Goal: Task Accomplishment & Management: Complete application form

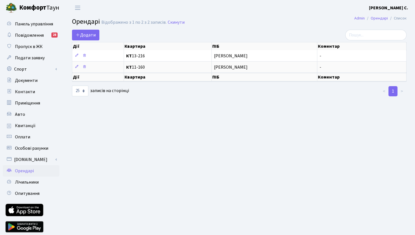
select select "25"
click at [33, 23] on span "Панель управління" at bounding box center [34, 24] width 38 height 6
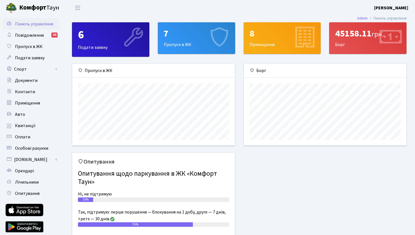
scroll to position [82, 162]
click at [29, 136] on span "Оплати" at bounding box center [22, 137] width 15 height 6
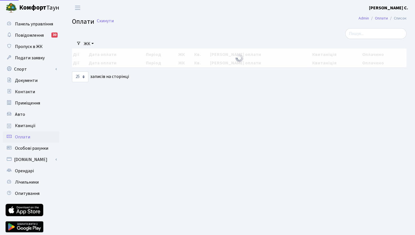
select select "25"
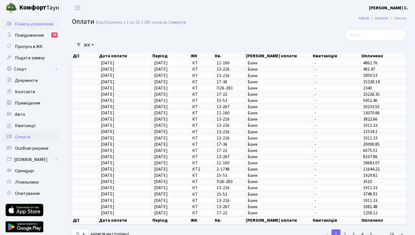
click at [40, 24] on span "Панель управління" at bounding box center [34, 24] width 38 height 6
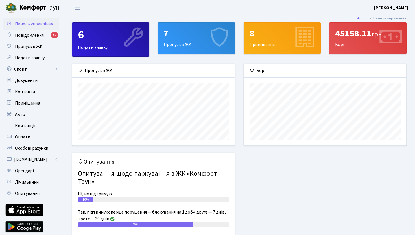
scroll to position [82, 162]
click at [27, 125] on span "Квитанції" at bounding box center [25, 125] width 21 height 6
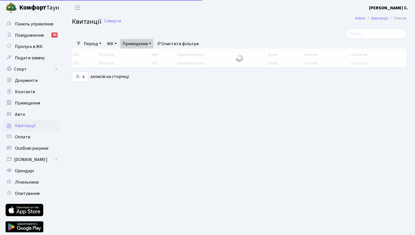
select select "25"
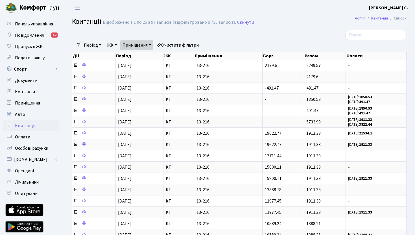
click at [128, 46] on link "Приміщення" at bounding box center [136, 45] width 33 height 10
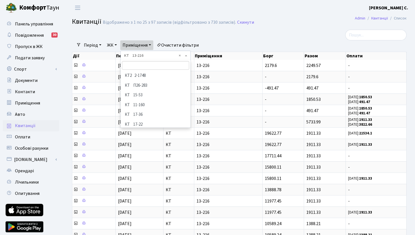
scroll to position [21, 0]
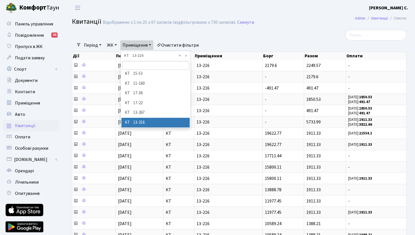
click at [180, 56] on div "Фільтри Період 14.08.2025 - 14.08.2025 ЖК - КТ2 КТ Приміщення - КТ2 2-1748 КТ П…" at bounding box center [239, 198] width 343 height 336
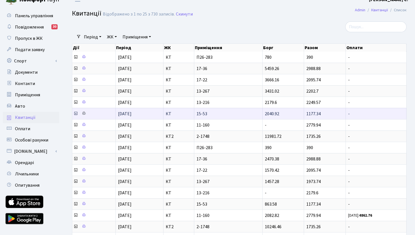
scroll to position [9, 0]
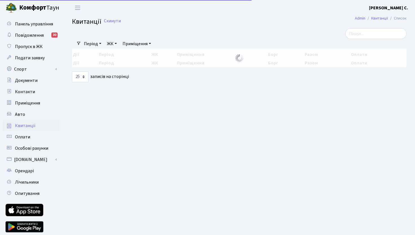
select select "25"
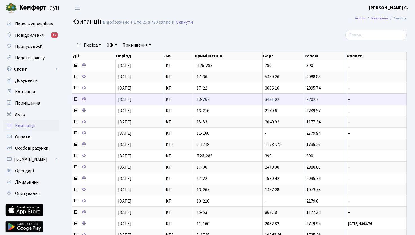
scroll to position [1, 0]
drag, startPoint x: 196, startPoint y: 99, endPoint x: 215, endPoint y: 100, distance: 18.9
click at [215, 100] on td "13-267" at bounding box center [228, 98] width 68 height 11
click at [191, 102] on td "КТ" at bounding box center [178, 98] width 31 height 11
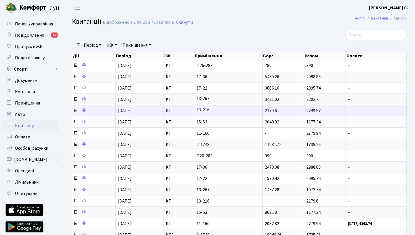
drag, startPoint x: 196, startPoint y: 111, endPoint x: 214, endPoint y: 111, distance: 17.8
click at [214, 111] on td "13-216" at bounding box center [228, 110] width 68 height 11
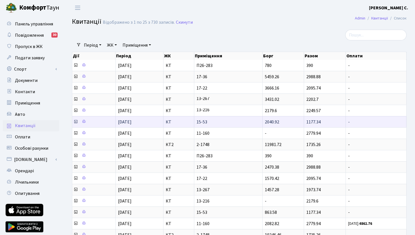
click at [204, 117] on td "15-53" at bounding box center [228, 121] width 68 height 11
drag, startPoint x: 196, startPoint y: 122, endPoint x: 214, endPoint y: 123, distance: 18.4
click at [214, 123] on td "15-53" at bounding box center [228, 121] width 68 height 11
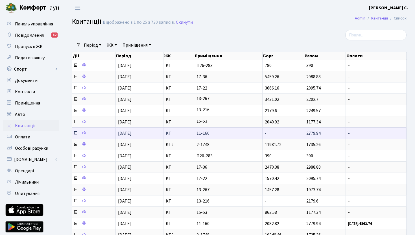
click at [196, 134] on span "11-160" at bounding box center [227, 133] width 63 height 5
drag, startPoint x: 196, startPoint y: 134, endPoint x: 217, endPoint y: 135, distance: 20.9
click at [217, 135] on span "11-160" at bounding box center [227, 133] width 63 height 5
click at [216, 134] on span "11-160" at bounding box center [227, 133] width 63 height 5
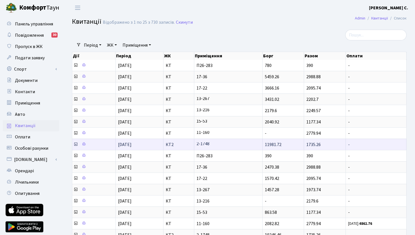
drag, startPoint x: 196, startPoint y: 145, endPoint x: 215, endPoint y: 146, distance: 19.5
click at [215, 146] on td "2-1748" at bounding box center [228, 144] width 68 height 11
click at [215, 146] on span "2-1748" at bounding box center [227, 144] width 63 height 5
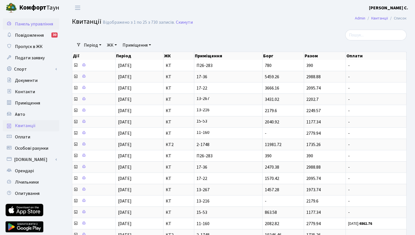
click at [39, 23] on span "Панель управління" at bounding box center [34, 24] width 38 height 6
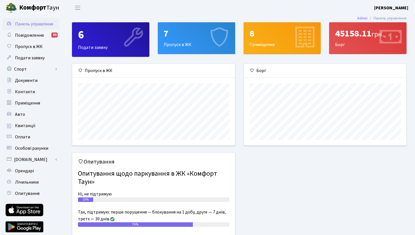
scroll to position [82, 162]
click at [29, 127] on span "Квитанції" at bounding box center [25, 125] width 21 height 6
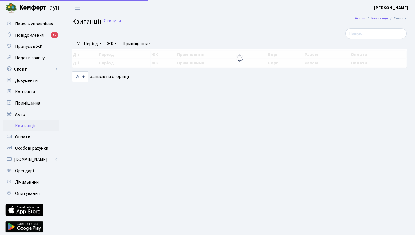
select select "25"
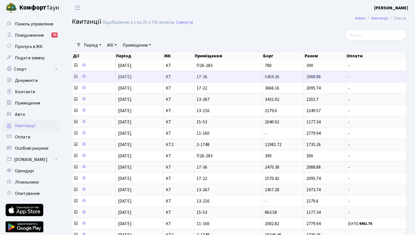
click at [75, 76] on icon at bounding box center [75, 76] width 5 height 5
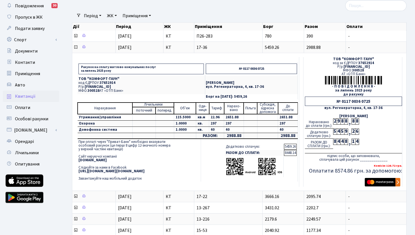
scroll to position [30, 0]
click at [381, 182] on img "submit" at bounding box center [383, 181] width 36 height 8
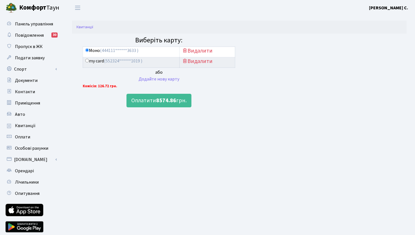
click at [87, 62] on input "my card (552324******1019 )" at bounding box center [87, 61] width 4 height 4
radio input "true"
click at [160, 101] on b "8574.86" at bounding box center [166, 101] width 20 height 8
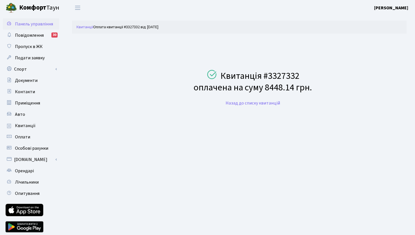
click at [21, 25] on span "Панель управління" at bounding box center [34, 24] width 38 height 6
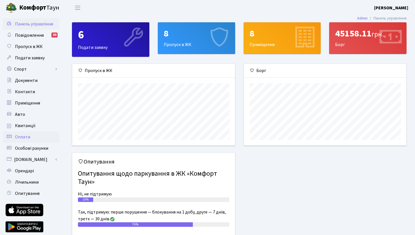
scroll to position [82, 162]
click at [27, 128] on span "Квитанції" at bounding box center [25, 125] width 21 height 6
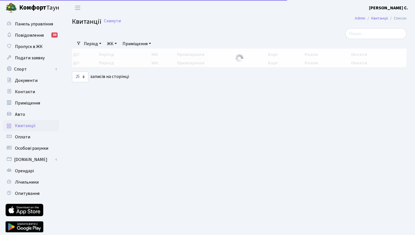
select select "25"
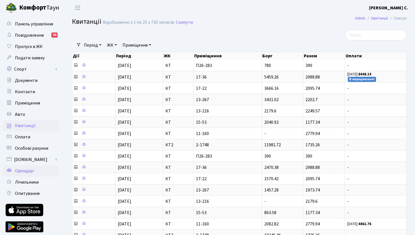
click at [25, 168] on span "Орендарі" at bounding box center [24, 171] width 19 height 6
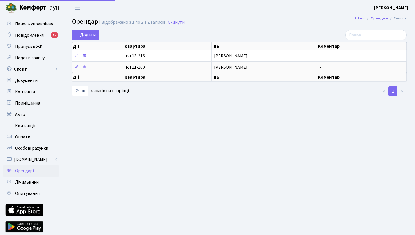
select select "25"
click at [80, 35] on icon at bounding box center [78, 34] width 5 height 5
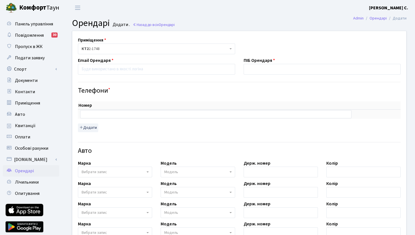
click at [119, 47] on span "КТ2 2-1748" at bounding box center [155, 49] width 146 height 6
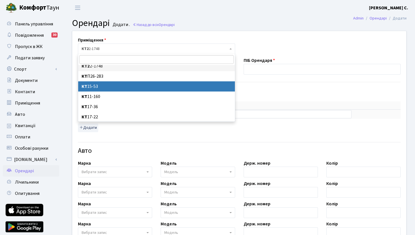
scroll to position [7, 0]
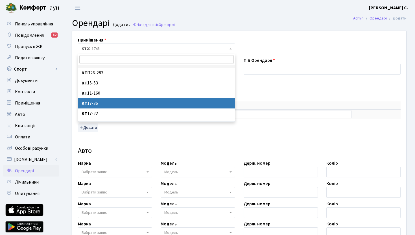
select select "8990"
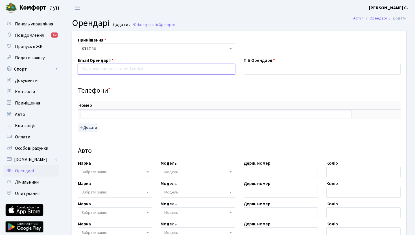
click at [117, 71] on input "email" at bounding box center [156, 69] width 157 height 11
click at [250, 70] on input "text" at bounding box center [322, 69] width 157 height 11
paste input "Юлия Борисенко"
type input "Юлия Борисенко"
click at [195, 70] on input "email" at bounding box center [156, 69] width 157 height 11
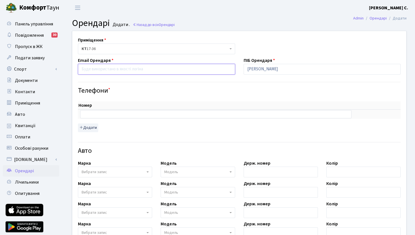
paste input "yuulia.b@gmail.com"
type input "yuulia.b@gmail.com"
click at [95, 115] on input "text" at bounding box center [215, 114] width 271 height 8
click at [108, 113] on input "text" at bounding box center [215, 114] width 271 height 8
paste input "0960002755"
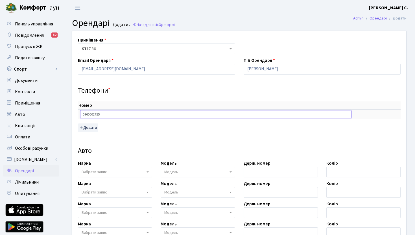
type input "0960002755"
click at [112, 131] on div "Номер sort item delete item 0960002755 sort item delete item Додати" at bounding box center [239, 116] width 323 height 30
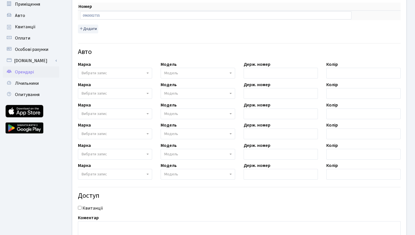
scroll to position [100, 0]
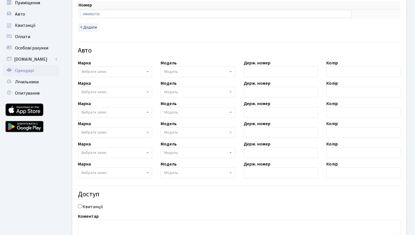
click at [80, 206] on input "Квитанції" at bounding box center [80, 206] width 4 height 4
checkbox input "true"
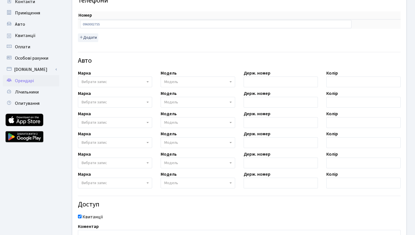
scroll to position [145, 0]
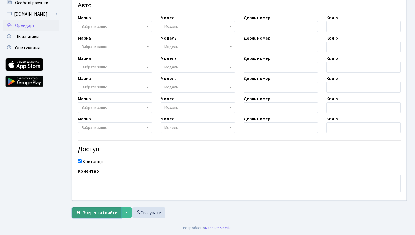
click at [104, 210] on span "Зберегти і вийти" at bounding box center [100, 212] width 35 height 6
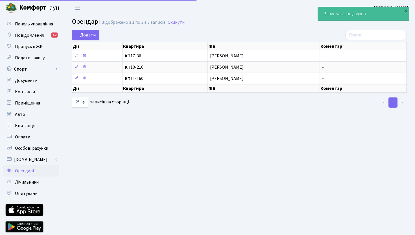
select select "25"
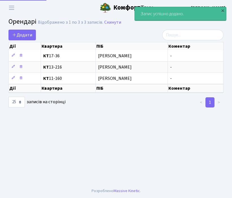
select select "25"
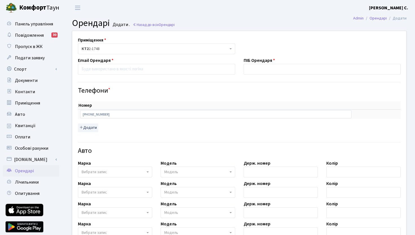
select select "6845"
